Goal: Check status

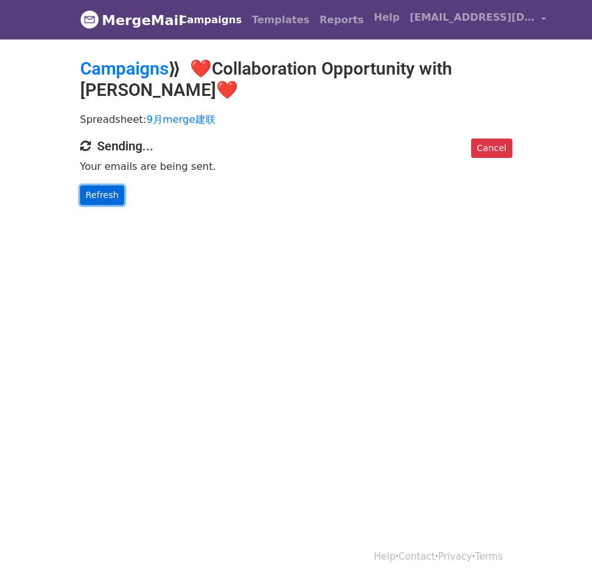
click at [120, 199] on link "Refresh" at bounding box center [102, 195] width 45 height 19
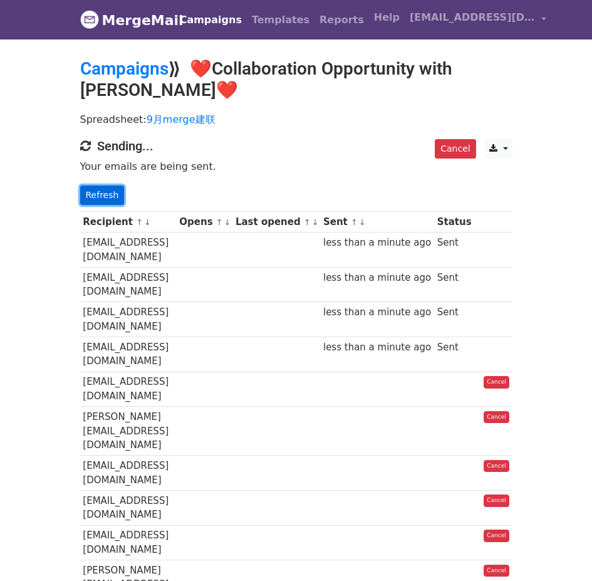
click at [93, 195] on link "Refresh" at bounding box center [102, 195] width 45 height 19
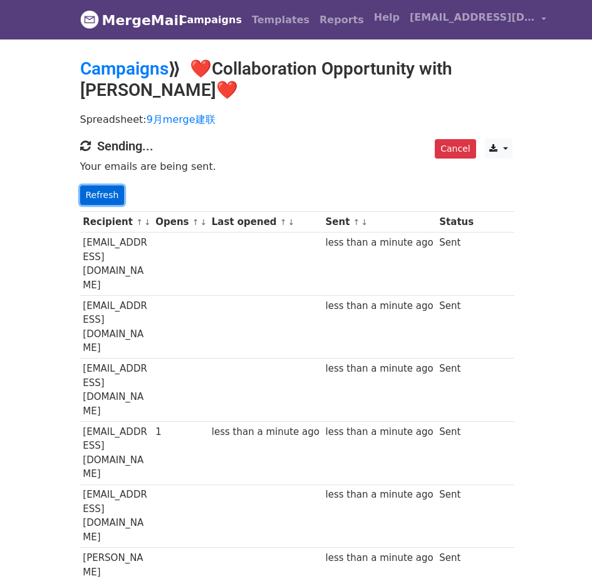
click at [89, 194] on link "Refresh" at bounding box center [102, 195] width 45 height 19
click at [78, 202] on div "Cancel CSV Excel Sending... Your emails are being sent. Refresh" at bounding box center [296, 172] width 451 height 66
click at [101, 199] on link "Refresh" at bounding box center [102, 195] width 45 height 19
click at [100, 199] on link "Refresh" at bounding box center [102, 195] width 45 height 19
